Goal: Task Accomplishment & Management: Manage account settings

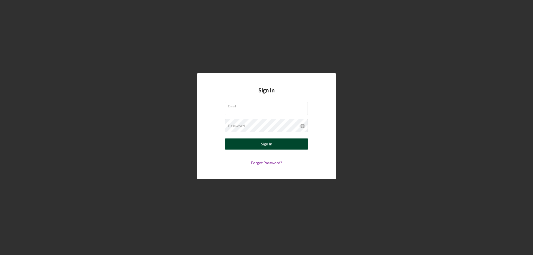
type input "michael@pbmlending.com"
click at [263, 145] on div "Sign In" at bounding box center [266, 143] width 11 height 11
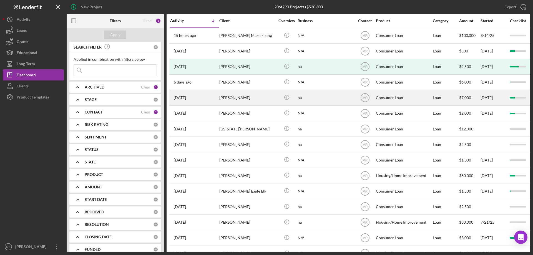
click at [254, 100] on div "[PERSON_NAME]" at bounding box center [246, 97] width 55 height 15
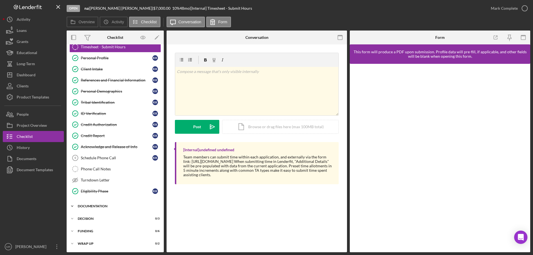
click at [90, 205] on div "Documentation" at bounding box center [117, 206] width 79 height 3
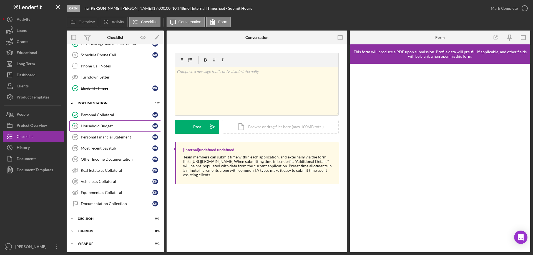
click at [87, 124] on div "Household Budget" at bounding box center [117, 126] width 72 height 4
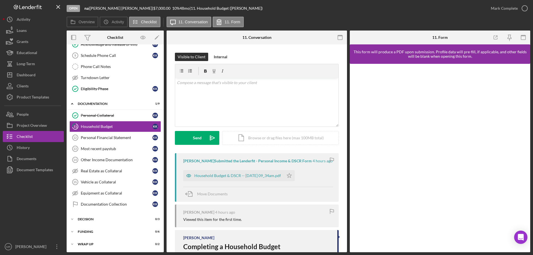
scroll to position [120, 0]
click at [236, 174] on div "Household Budget & DSCR -- [DATE] 09_34am.pdf" at bounding box center [237, 175] width 87 height 4
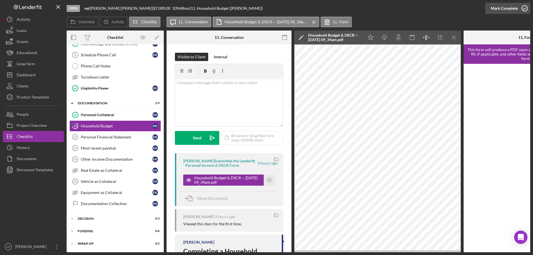
click at [523, 6] on icon "button" at bounding box center [525, 8] width 14 height 14
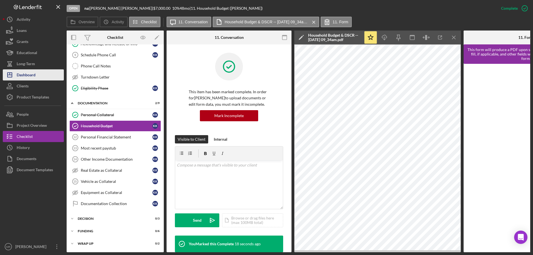
click at [27, 72] on div "Dashboard" at bounding box center [26, 75] width 19 height 12
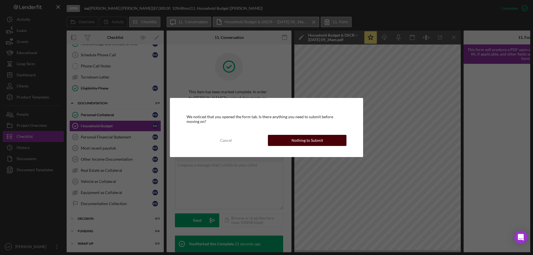
click at [301, 138] on div "Nothing to Submit" at bounding box center [307, 140] width 32 height 11
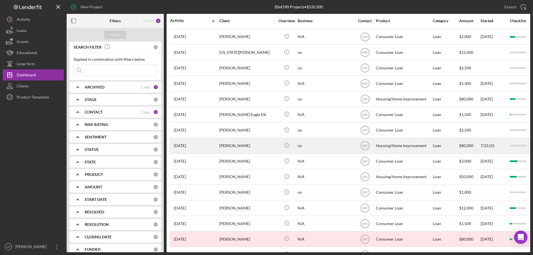
scroll to position [94, 0]
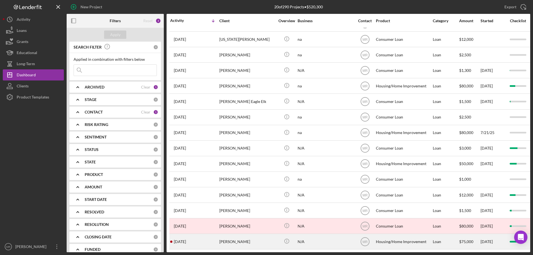
click at [328, 238] on div "N/A" at bounding box center [324, 241] width 55 height 15
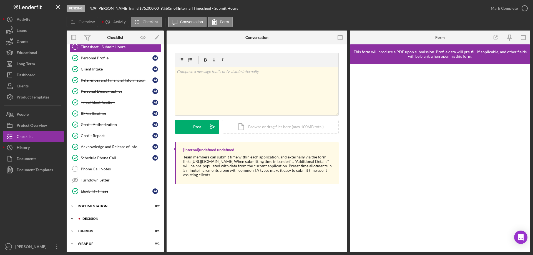
click at [94, 218] on div "Decision" at bounding box center [119, 218] width 74 height 3
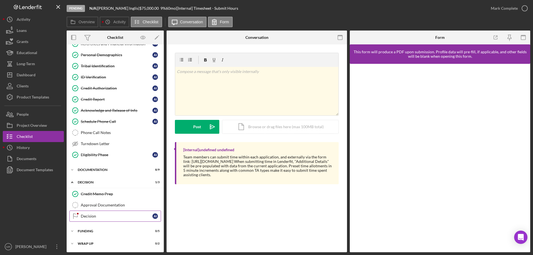
click at [93, 214] on div "Decision" at bounding box center [117, 216] width 72 height 4
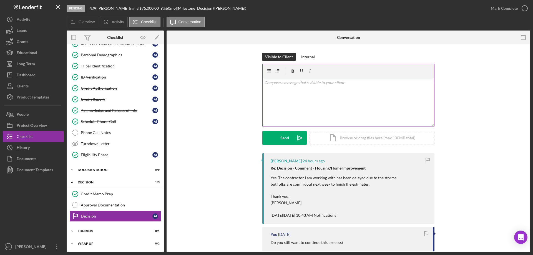
click at [284, 94] on div "v Color teal Color pink Remove color Add row above Add row below Add column bef…" at bounding box center [348, 102] width 171 height 49
drag, startPoint x: 281, startPoint y: 141, endPoint x: 323, endPoint y: 131, distance: 43.4
click at [281, 140] on div "Send" at bounding box center [284, 138] width 9 height 14
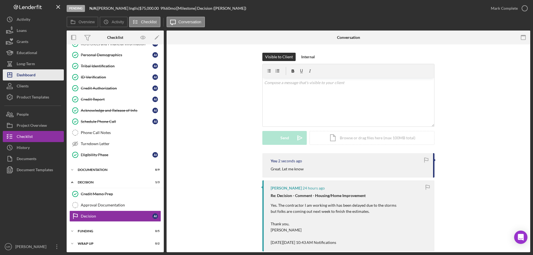
click at [27, 77] on div "Dashboard" at bounding box center [26, 75] width 19 height 12
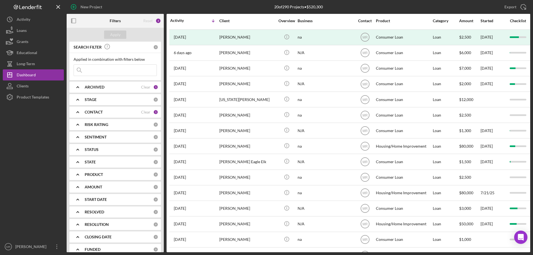
scroll to position [94, 0]
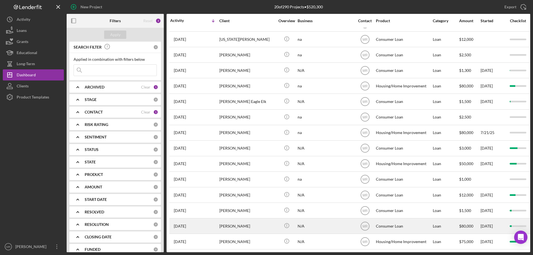
click at [254, 222] on div "[PERSON_NAME]" at bounding box center [246, 226] width 55 height 15
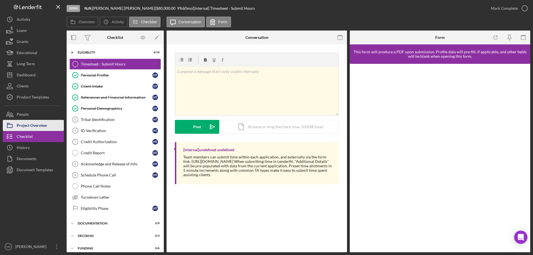
click at [30, 129] on div "Project Overview" at bounding box center [32, 126] width 30 height 12
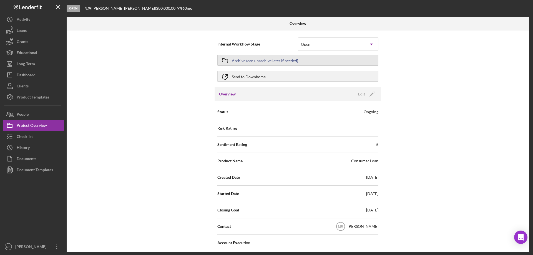
click at [305, 59] on button "Archive (can unarchive later if needed)" at bounding box center [297, 60] width 161 height 11
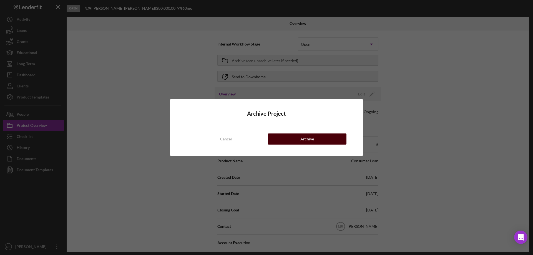
click at [335, 139] on button "Archive" at bounding box center [307, 138] width 79 height 11
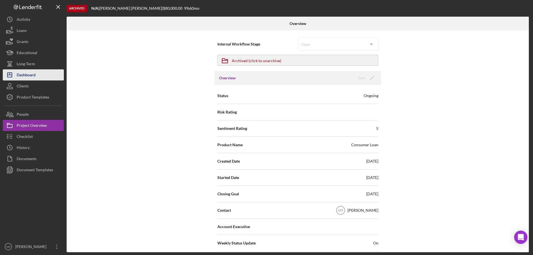
click at [27, 73] on div "Dashboard" at bounding box center [26, 75] width 19 height 12
